Goal: Task Accomplishment & Management: Manage account settings

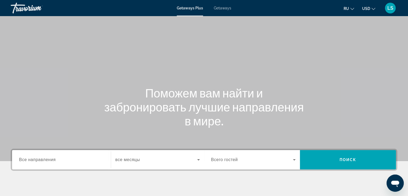
click at [197, 9] on span "Getaways Plus" at bounding box center [190, 8] width 26 height 4
click at [388, 9] on span "LS" at bounding box center [390, 7] width 6 height 5
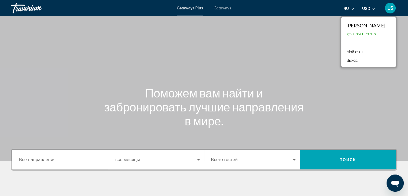
click at [360, 35] on span "270 Travel Points" at bounding box center [360, 33] width 29 height 3
click at [365, 51] on link "Мой счет" at bounding box center [354, 51] width 22 height 7
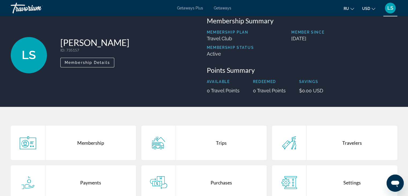
scroll to position [12, 0]
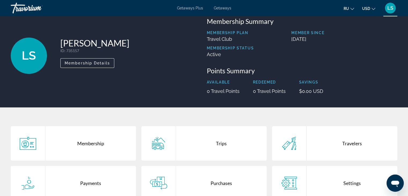
click at [89, 146] on div "Membership" at bounding box center [90, 143] width 91 height 34
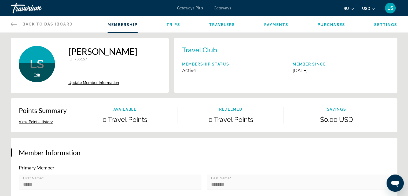
click at [13, 24] on icon "Main content" at bounding box center [14, 24] width 6 height 3
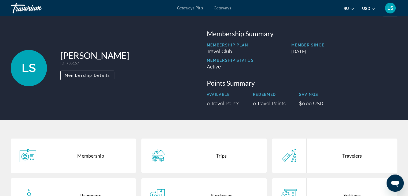
click at [186, 10] on span "Getaways Plus" at bounding box center [190, 8] width 26 height 4
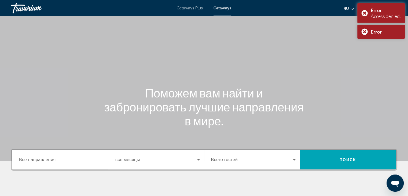
click at [325, 54] on div "Main content" at bounding box center [204, 80] width 408 height 161
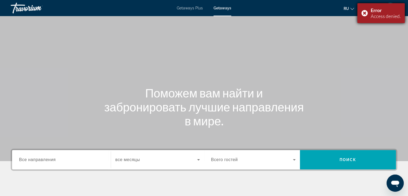
click at [397, 9] on div "Error" at bounding box center [385, 10] width 30 height 6
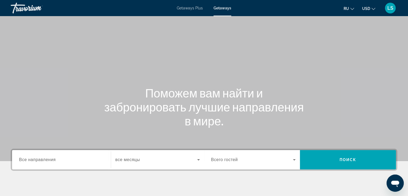
click at [386, 9] on div "LS" at bounding box center [389, 8] width 11 height 11
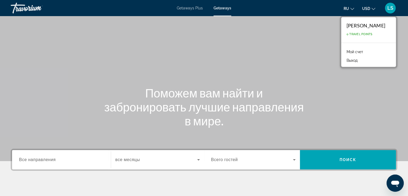
click at [379, 32] on div "Liana Sobciak 0 Travel Points" at bounding box center [368, 29] width 55 height 25
click at [369, 24] on div "Liana Sobciak" at bounding box center [365, 26] width 39 height 6
click at [365, 54] on link "Мой счет" at bounding box center [354, 51] width 22 height 7
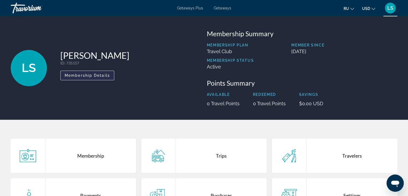
click at [98, 75] on span "Membership Details" at bounding box center [87, 75] width 45 height 4
